Goal: Task Accomplishment & Management: Complete application form

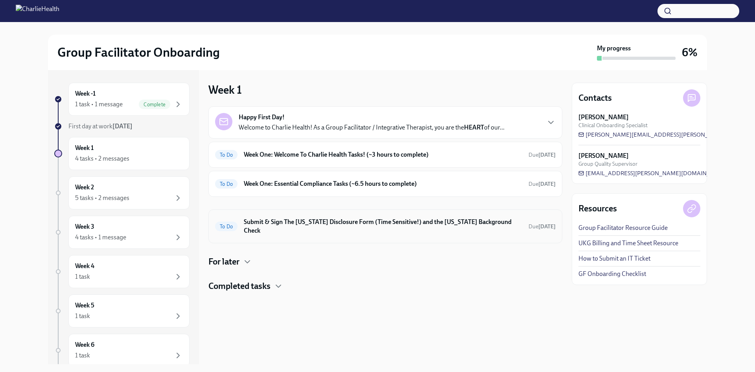
click at [306, 219] on h6 "Submit & Sign The [US_STATE] Disclosure Form (Time Sensitive!) and the [US_STAT…" at bounding box center [383, 226] width 279 height 17
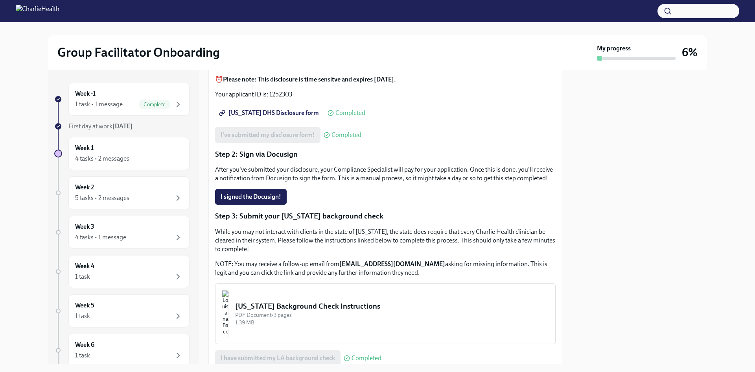
scroll to position [79, 0]
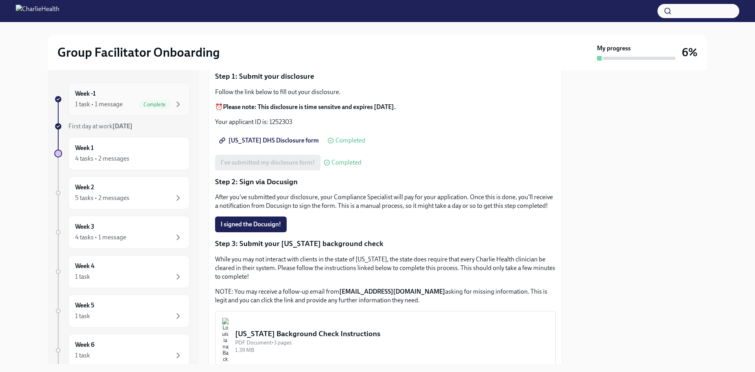
click at [119, 88] on div "Week -1 1 task • 1 message Complete" at bounding box center [128, 99] width 121 height 33
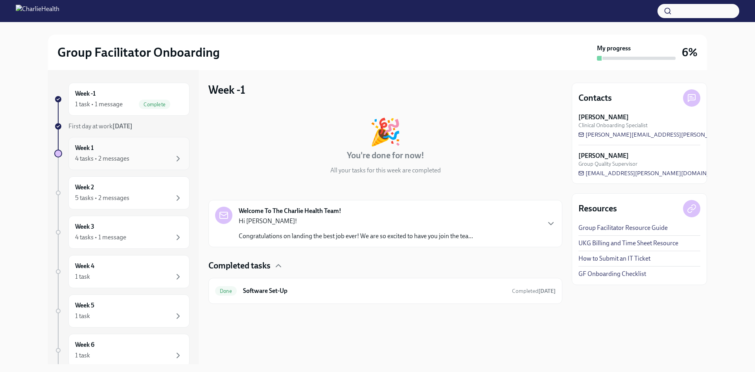
click at [116, 157] on div "4 tasks • 2 messages" at bounding box center [102, 158] width 54 height 9
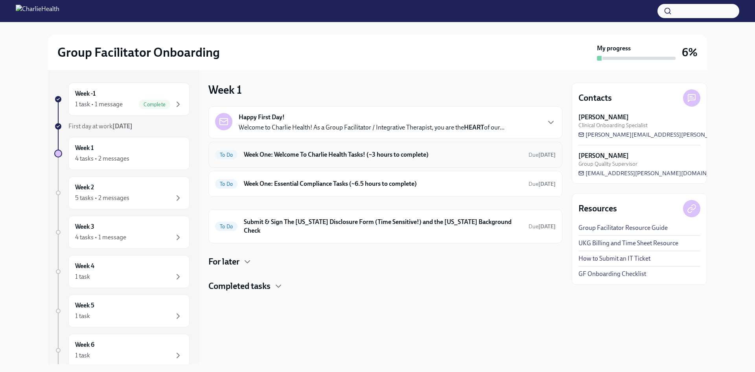
click at [340, 159] on h6 "Week One: Welcome To Charlie Health Tasks! (~3 hours to complete)" at bounding box center [383, 154] width 279 height 9
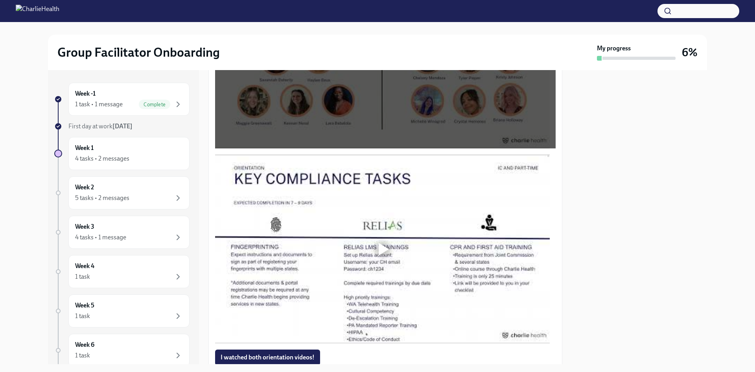
scroll to position [630, 0]
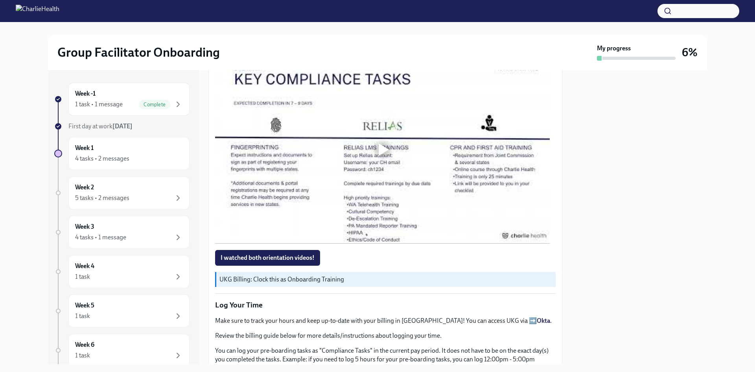
click at [379, 140] on div at bounding box center [382, 149] width 25 height 25
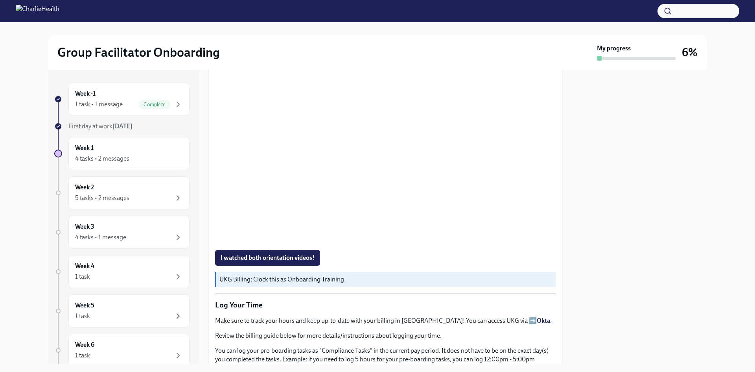
click at [416, 272] on div "UKG Billing: Clock this as Onboarding Training" at bounding box center [385, 279] width 341 height 15
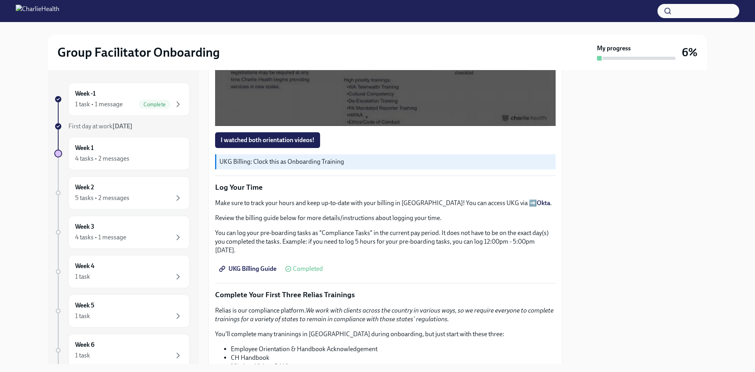
scroll to position [748, 0]
click at [269, 136] on span "I watched both orientation videos!" at bounding box center [268, 140] width 94 height 8
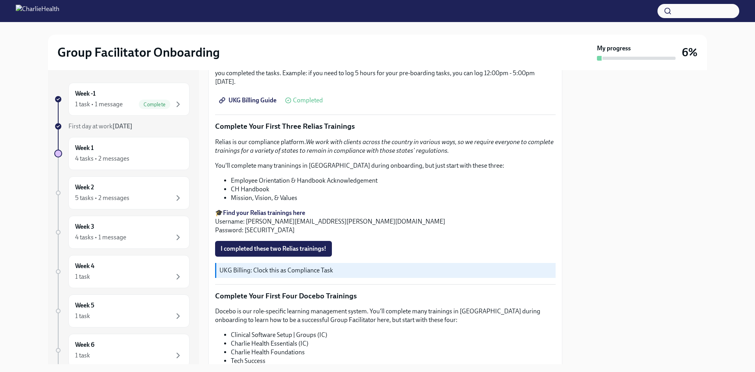
scroll to position [1044, 0]
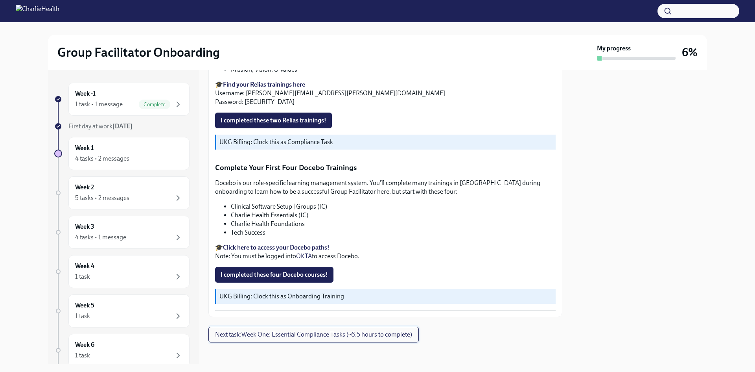
click at [300, 334] on span "Next task : Week One: Essential Compliance Tasks (~6.5 hours to complete)" at bounding box center [313, 335] width 197 height 8
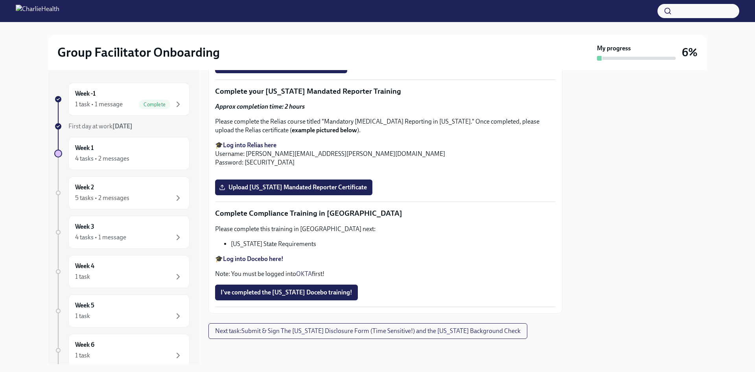
scroll to position [1712, 0]
click at [137, 160] on div "4 tasks • 2 messages" at bounding box center [129, 158] width 108 height 9
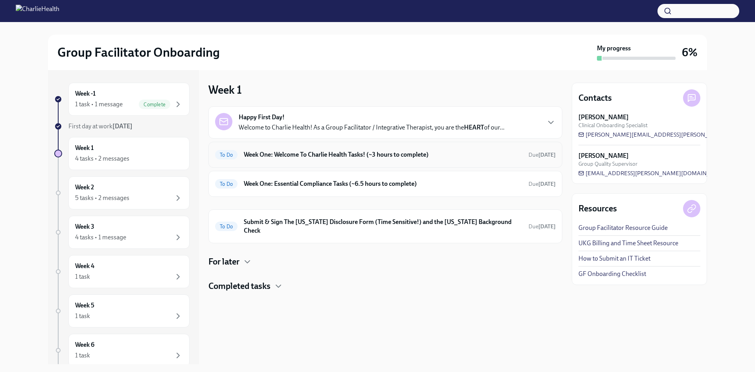
click at [352, 156] on h6 "Week One: Welcome To Charlie Health Tasks! (~3 hours to complete)" at bounding box center [383, 154] width 279 height 9
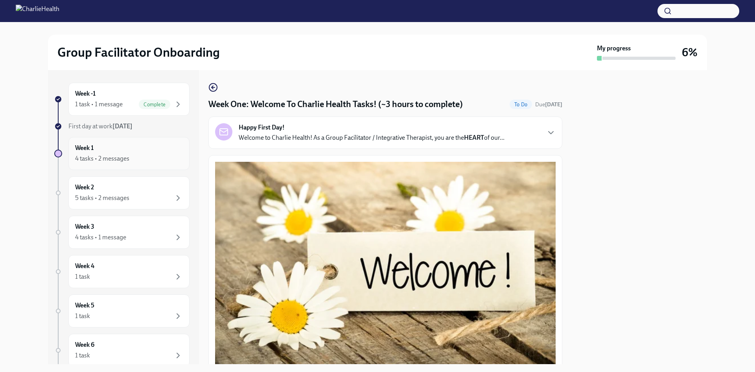
click at [140, 157] on div "4 tasks • 2 messages" at bounding box center [129, 158] width 108 height 9
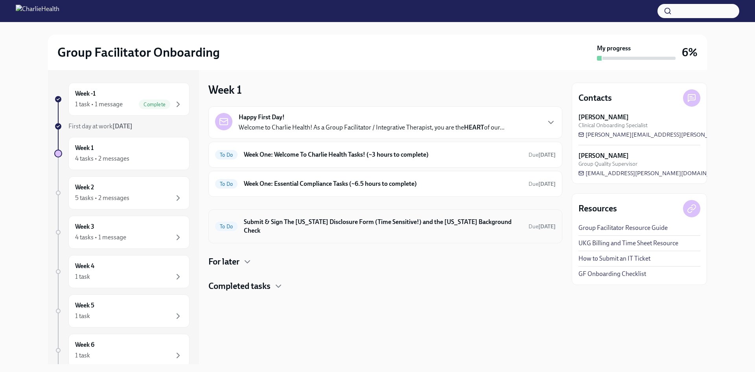
click at [380, 226] on h6 "Submit & Sign The [US_STATE] Disclosure Form (Time Sensitive!) and the [US_STAT…" at bounding box center [383, 226] width 279 height 17
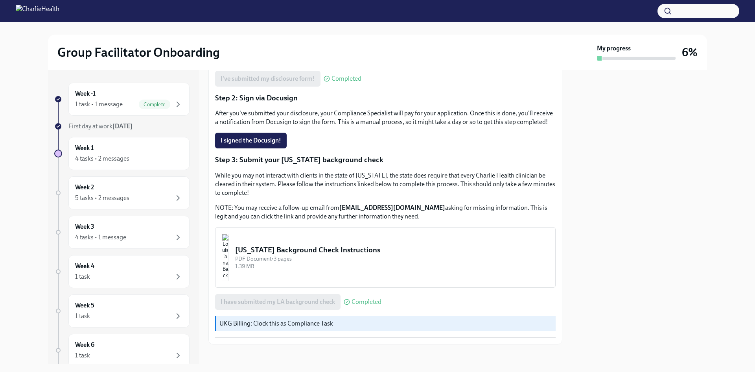
scroll to position [137, 0]
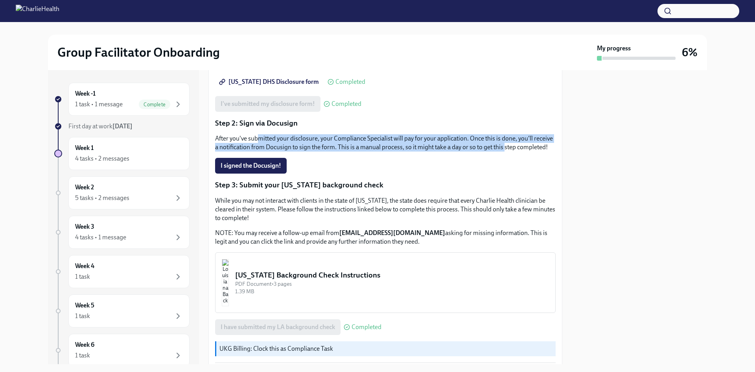
drag, startPoint x: 274, startPoint y: 141, endPoint x: 525, endPoint y: 148, distance: 251.5
click at [525, 148] on p "After you've submitted your disclosure, your Compliance Specialist will pay for…" at bounding box center [385, 142] width 341 height 17
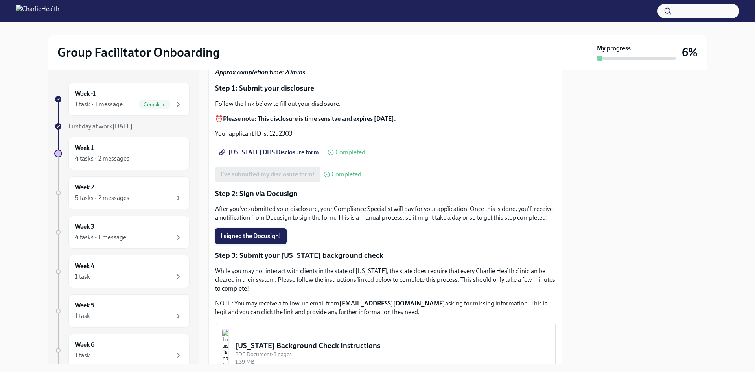
scroll to position [177, 0]
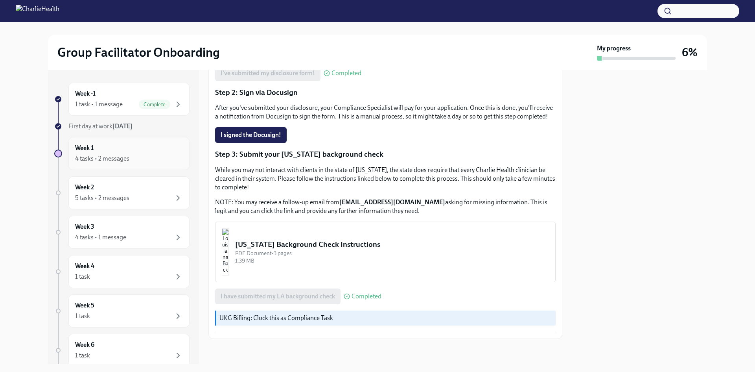
click at [107, 154] on div "4 tasks • 2 messages" at bounding box center [129, 158] width 108 height 9
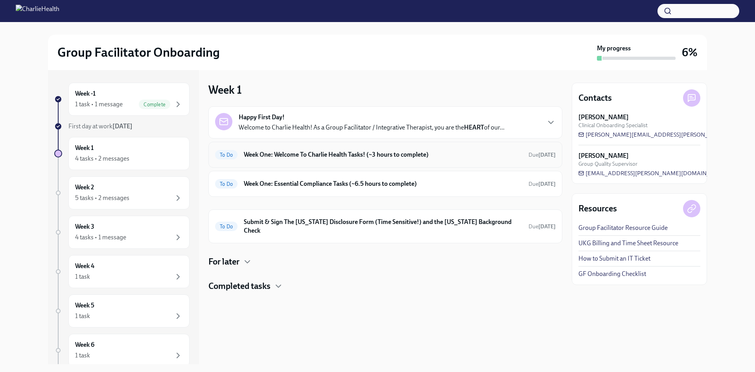
click at [330, 157] on h6 "Week One: Welcome To Charlie Health Tasks! (~3 hours to complete)" at bounding box center [383, 154] width 279 height 9
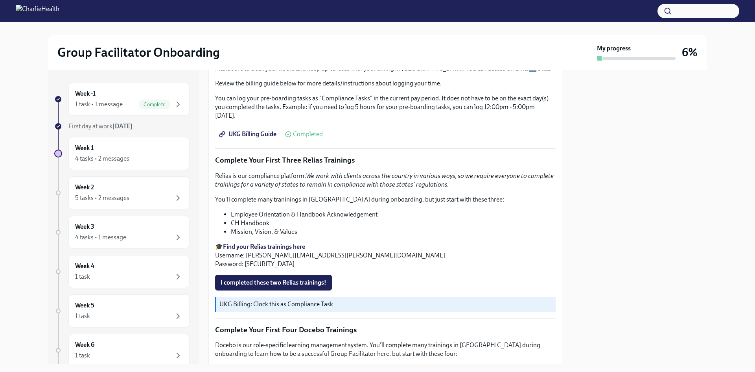
scroll to position [905, 0]
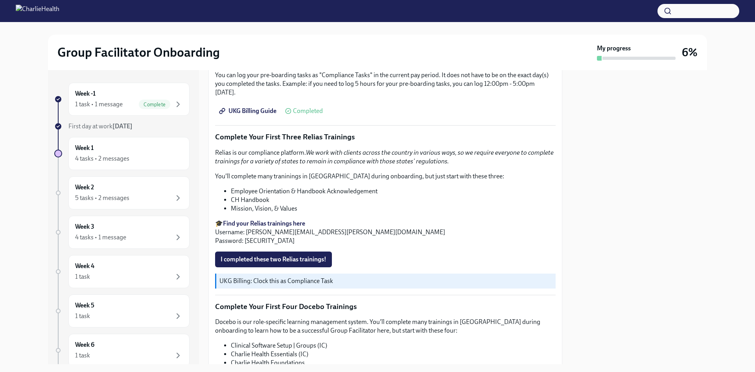
click at [260, 222] on strong "Find your Relias trainings here" at bounding box center [264, 223] width 82 height 7
click at [267, 259] on span "I completed these two Relias trainings!" at bounding box center [274, 259] width 106 height 8
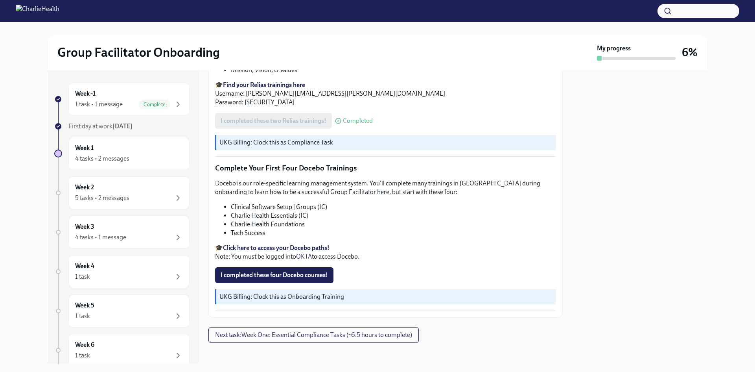
scroll to position [1044, 0]
click at [270, 244] on strong "Click here to access your Docebo paths!" at bounding box center [276, 247] width 107 height 7
click at [272, 271] on span "I completed these four Docebo courses!" at bounding box center [274, 275] width 107 height 8
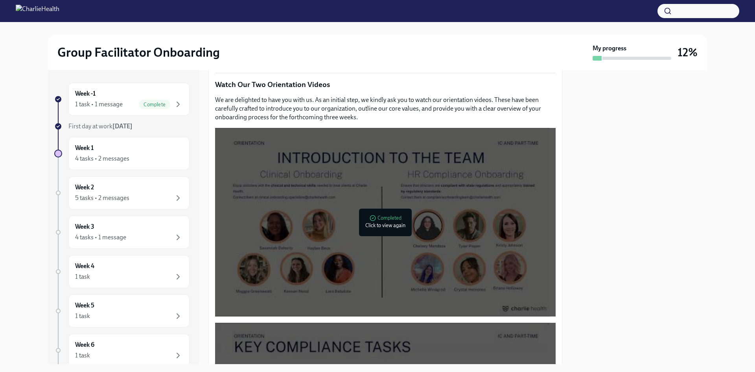
scroll to position [197, 0]
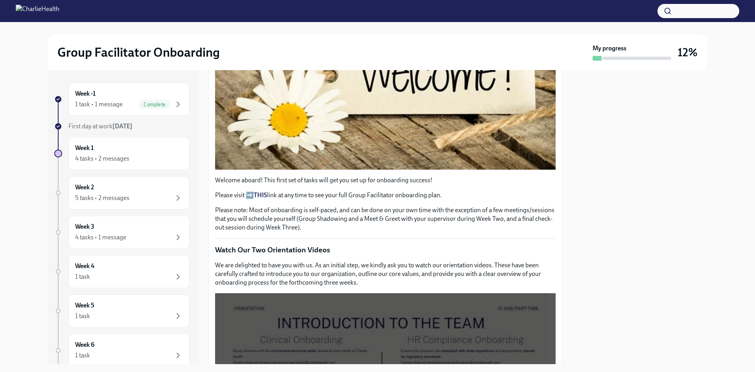
click at [263, 193] on strong "THIS" at bounding box center [260, 194] width 13 height 7
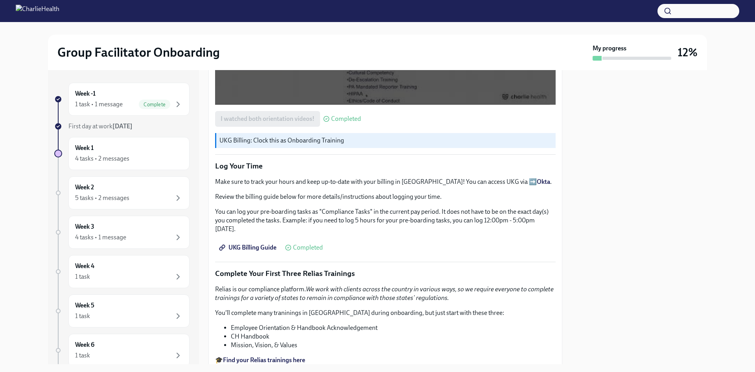
scroll to position [926, 0]
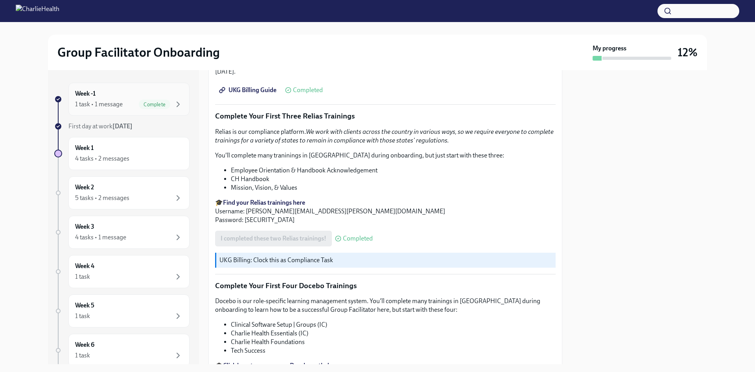
click at [124, 98] on div "Week -1 1 task • 1 message Complete" at bounding box center [129, 99] width 108 height 20
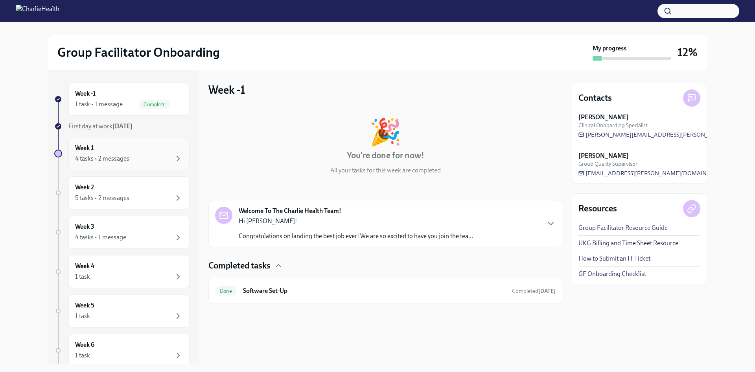
click at [157, 159] on div "4 tasks • 2 messages" at bounding box center [129, 158] width 108 height 9
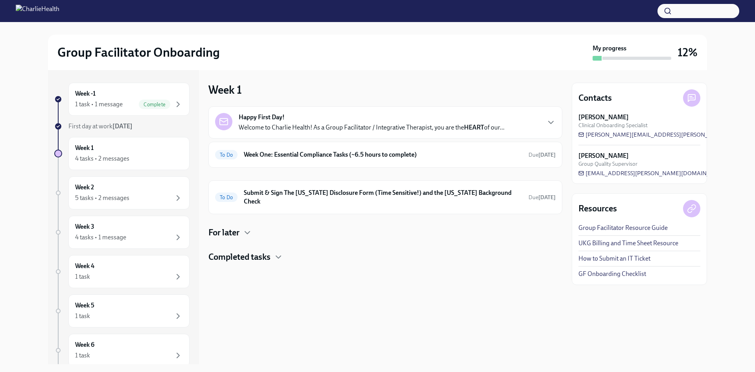
click at [274, 251] on div "Completed tasks" at bounding box center [386, 257] width 354 height 12
click at [345, 163] on div "To Do Week One: Essential Compliance Tasks (~6.5 hours to complete) Due [DATE]" at bounding box center [386, 155] width 354 height 26
click at [367, 159] on h6 "Week One: Essential Compliance Tasks (~6.5 hours to complete)" at bounding box center [383, 154] width 279 height 9
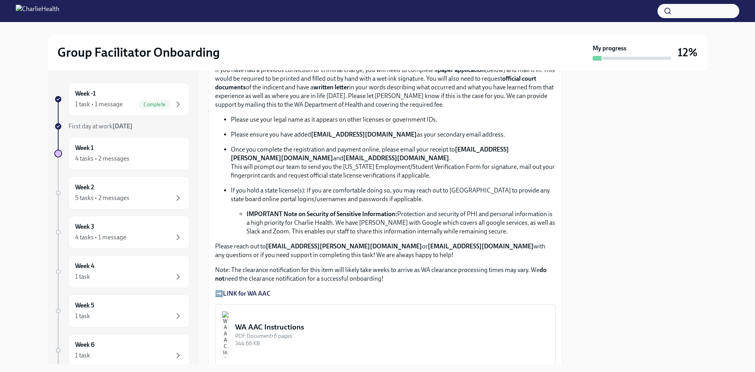
scroll to position [334, 0]
